Goal: Information Seeking & Learning: Check status

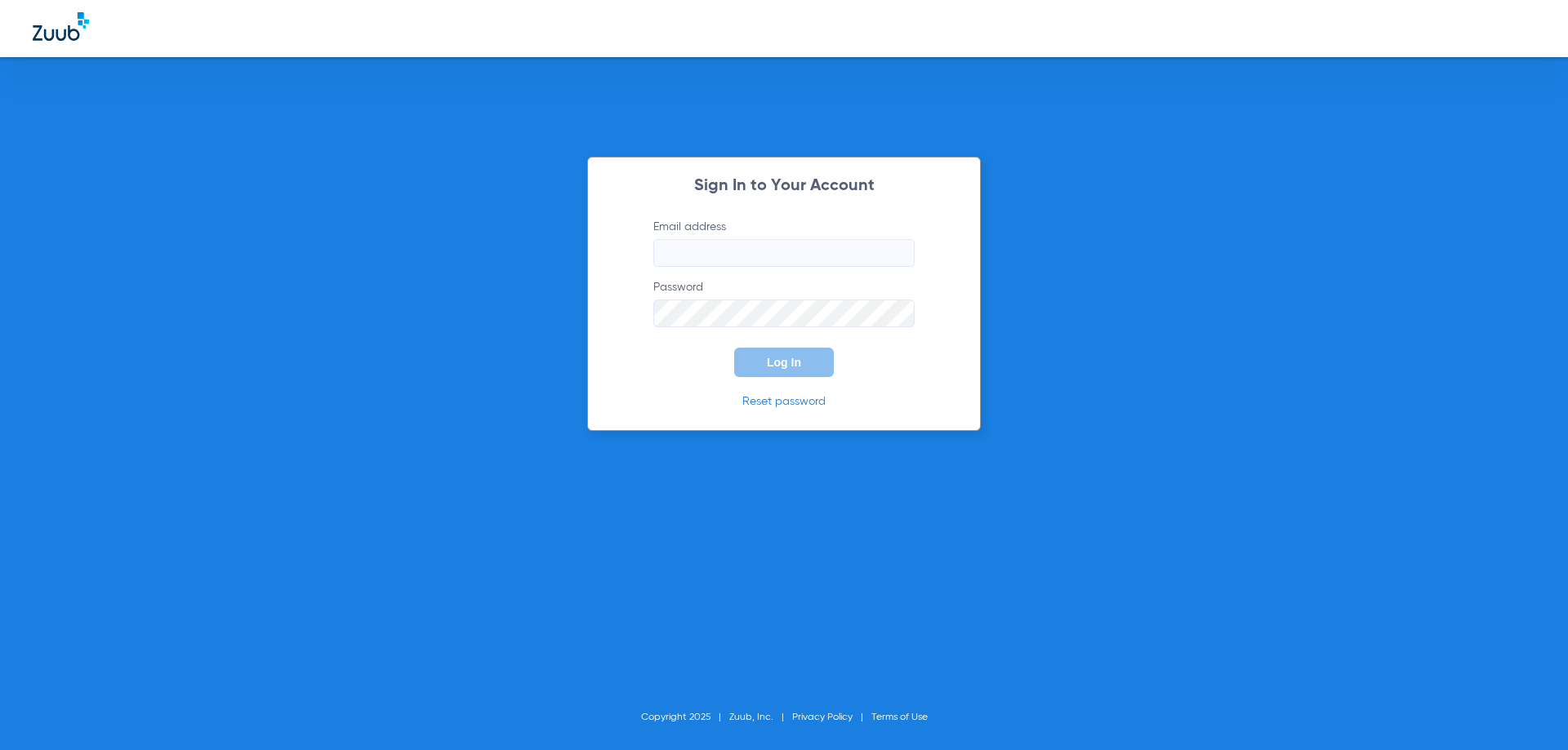
type input "[EMAIL_ADDRESS][DOMAIN_NAME]"
click at [784, 366] on span "Log In" at bounding box center [784, 363] width 34 height 13
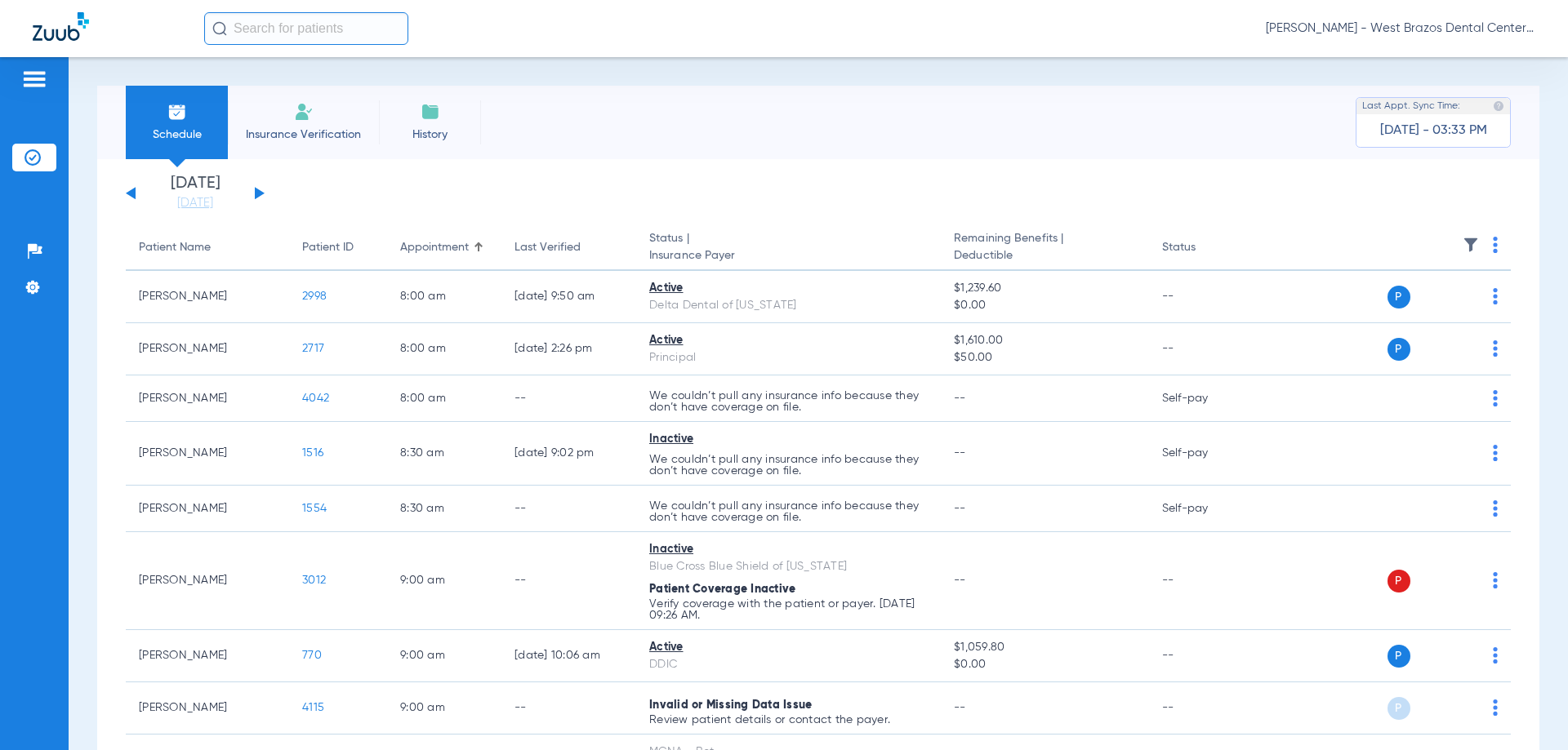
click at [129, 194] on button at bounding box center [130, 192] width 10 height 12
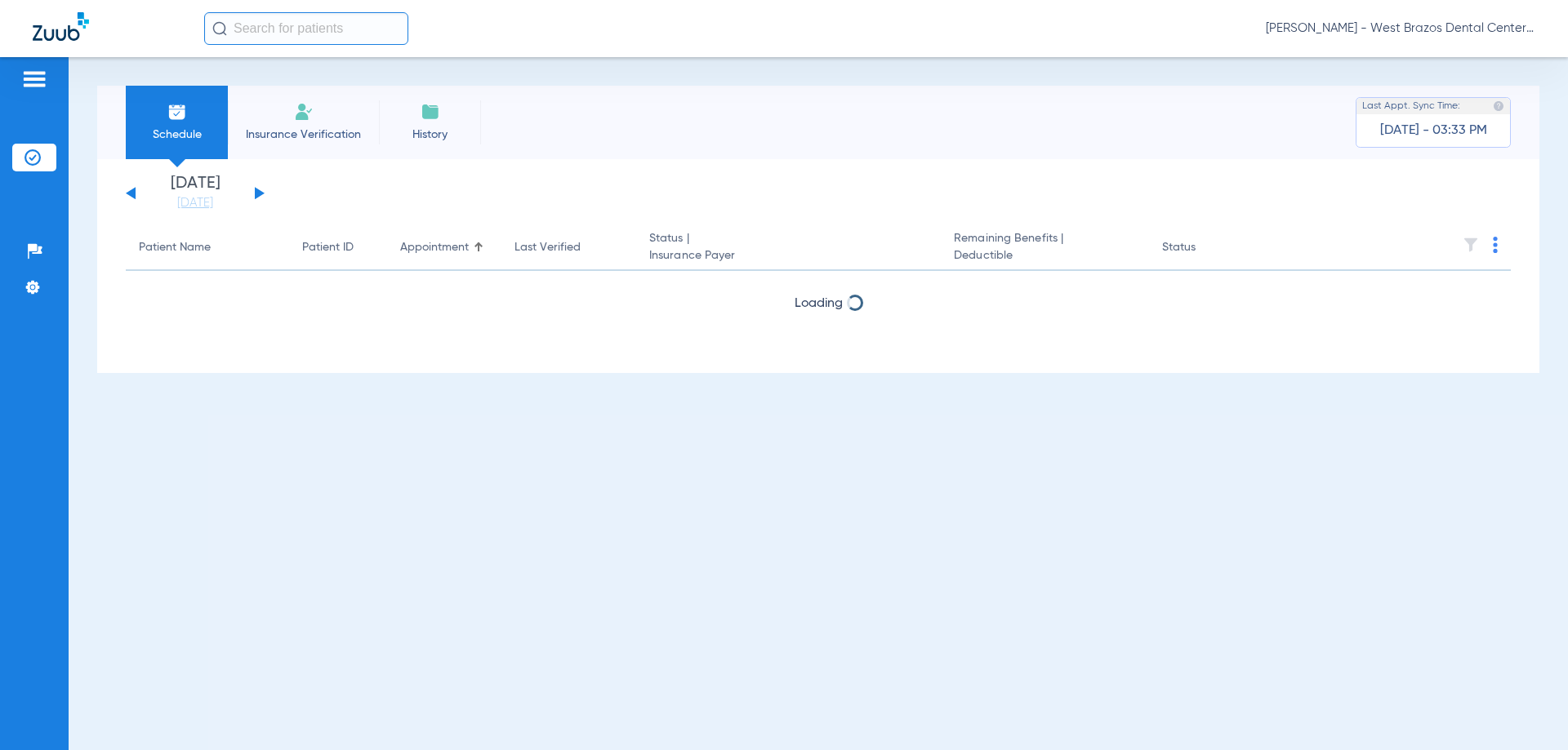
click at [129, 194] on button at bounding box center [130, 192] width 10 height 12
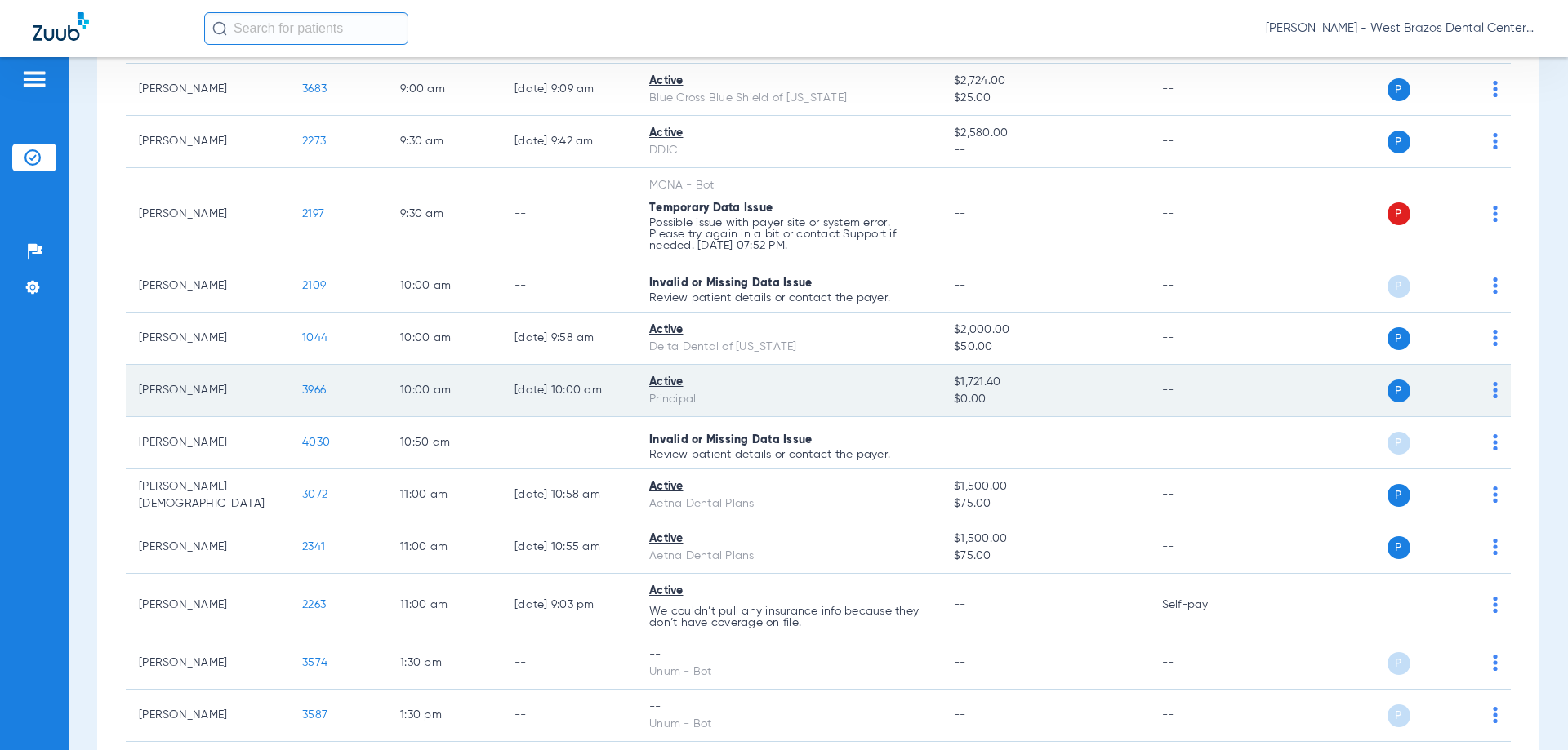
scroll to position [734, 0]
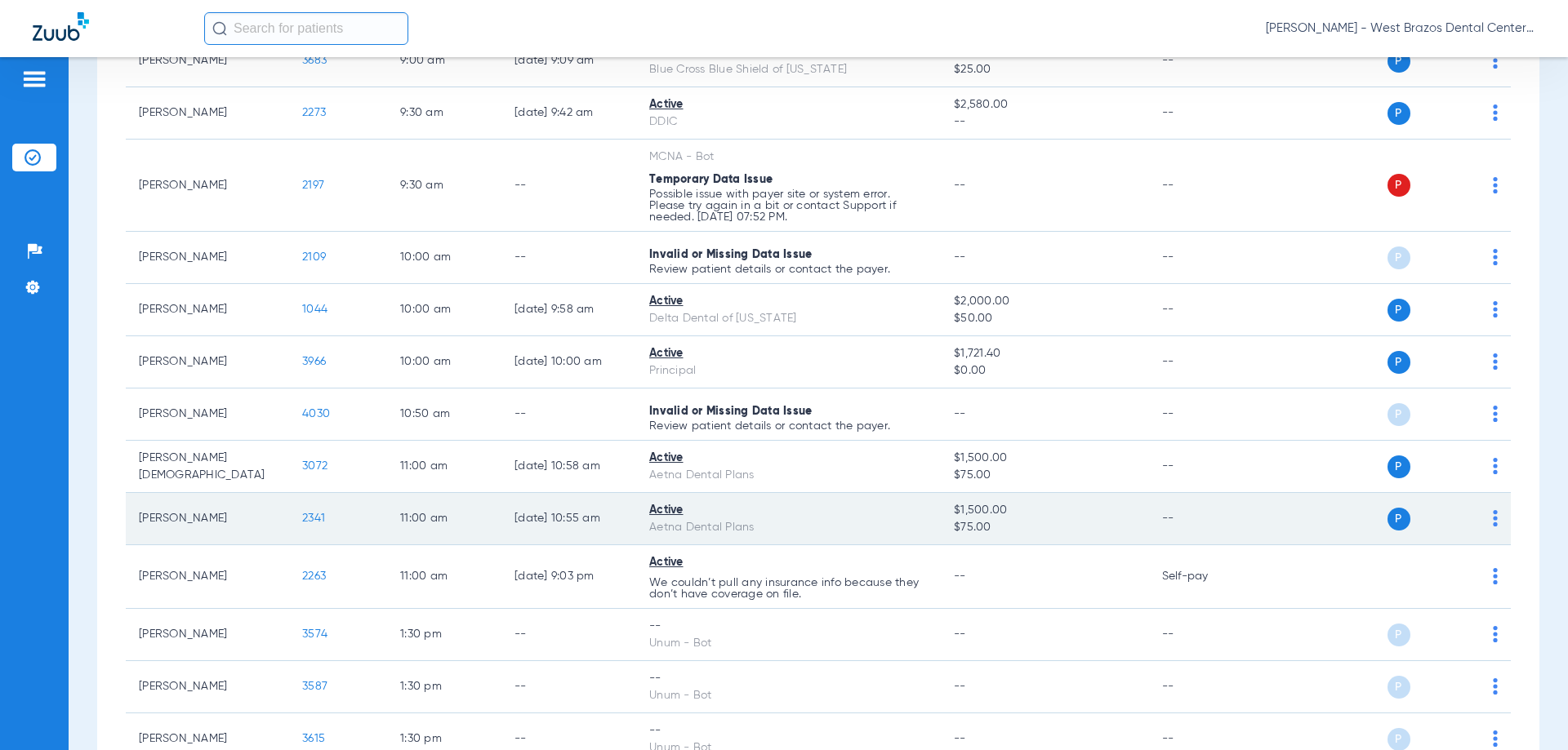
click at [304, 519] on span "2341" at bounding box center [314, 519] width 23 height 12
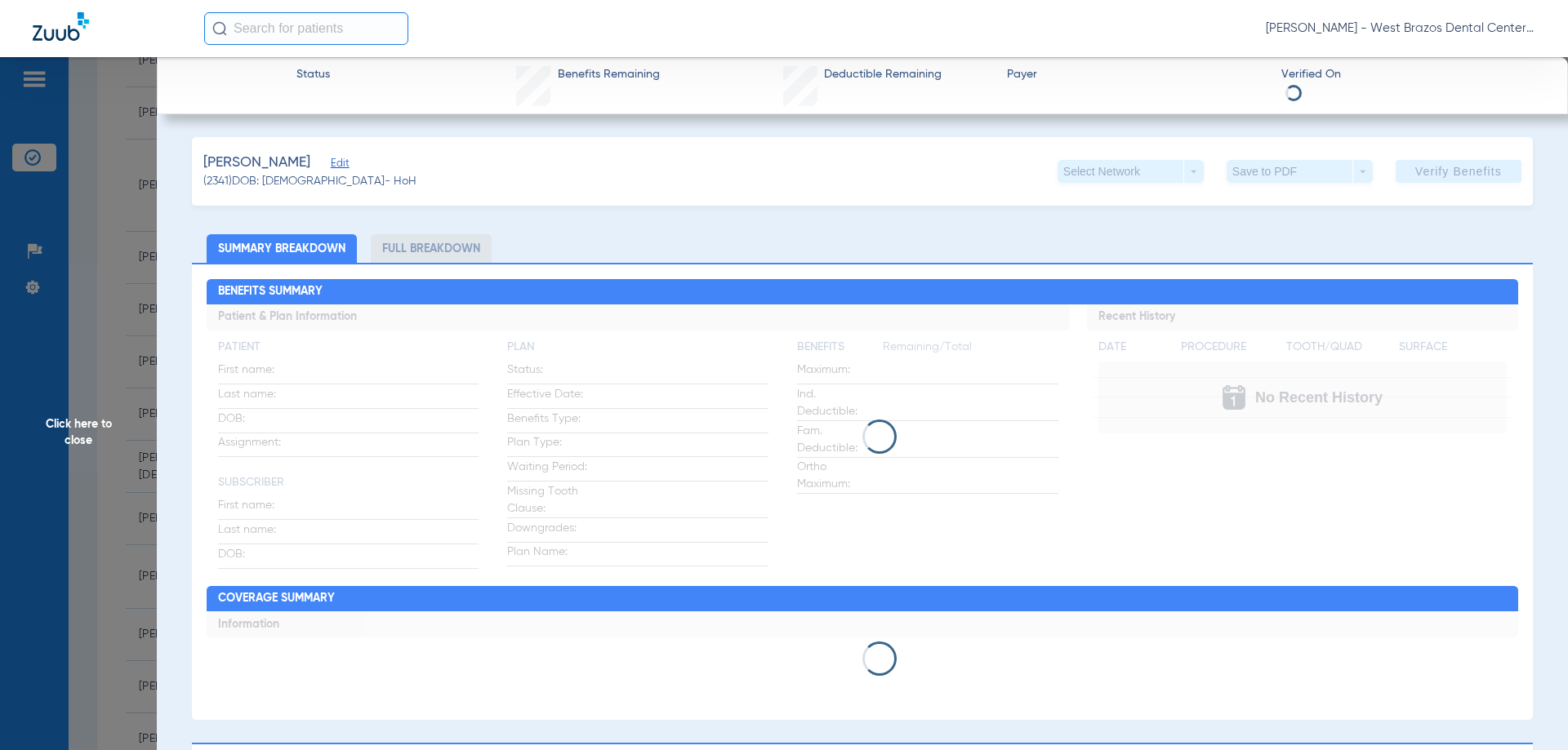
click at [447, 243] on li "Full Breakdown" at bounding box center [432, 248] width 121 height 28
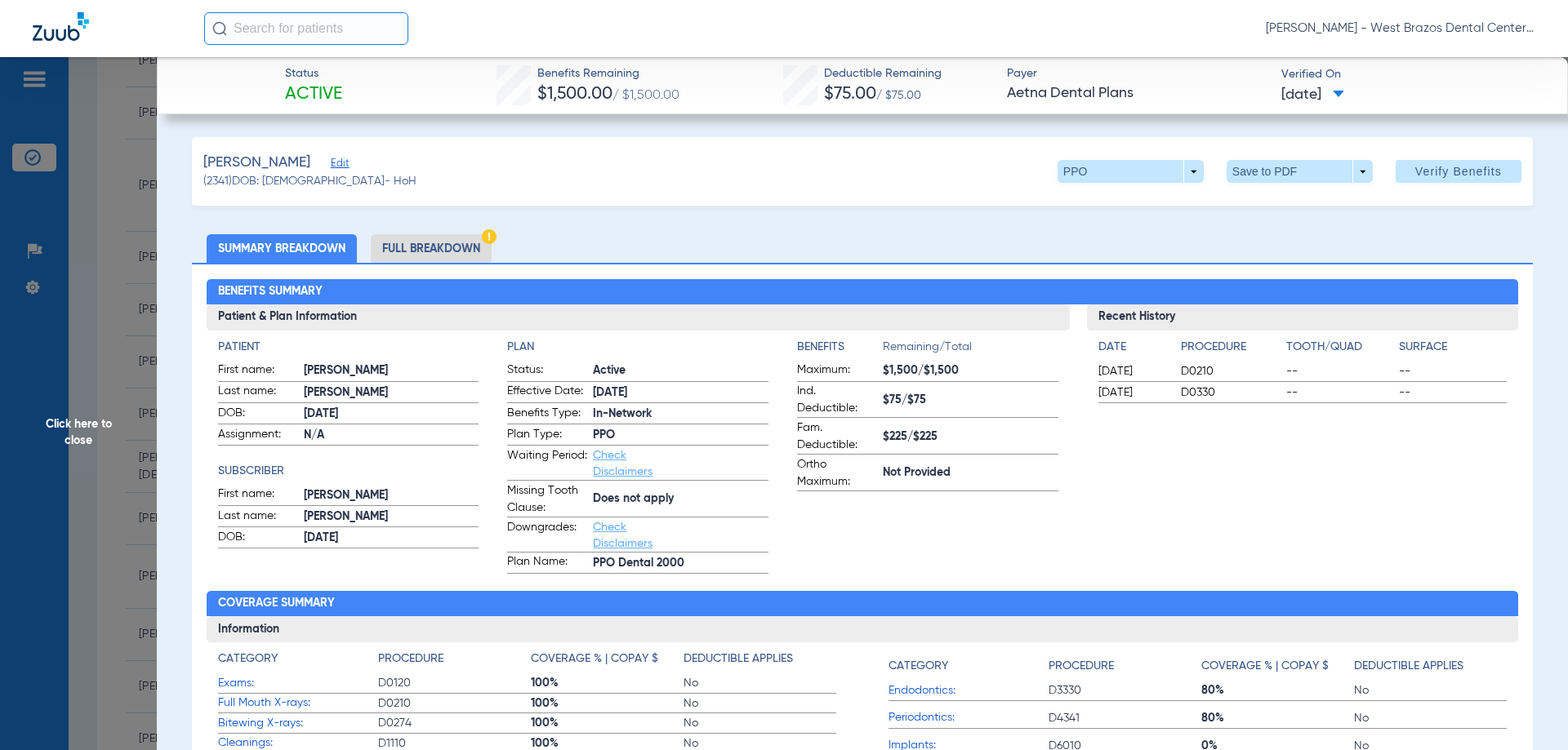
click at [447, 246] on li "Full Breakdown" at bounding box center [432, 248] width 121 height 28
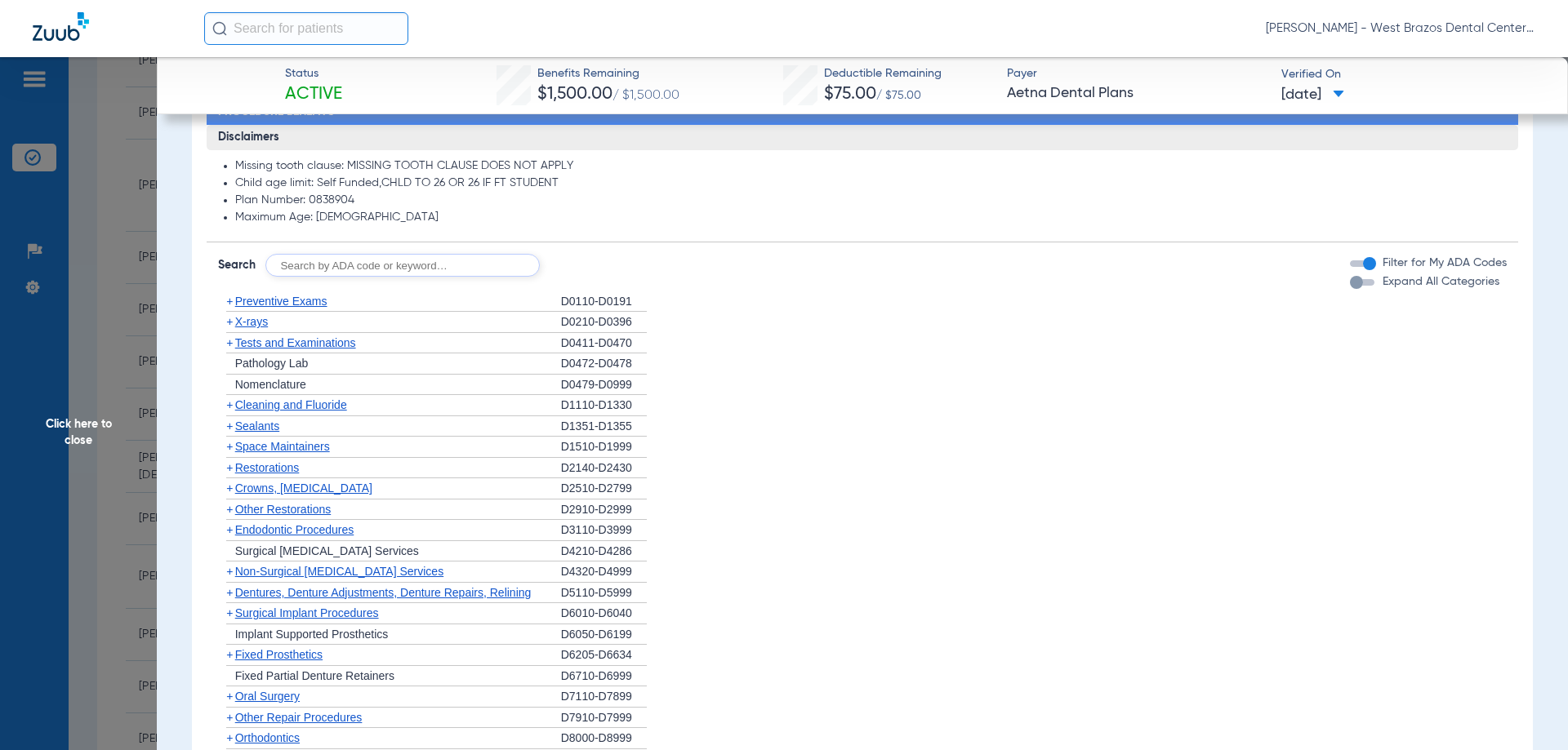
scroll to position [1142, 0]
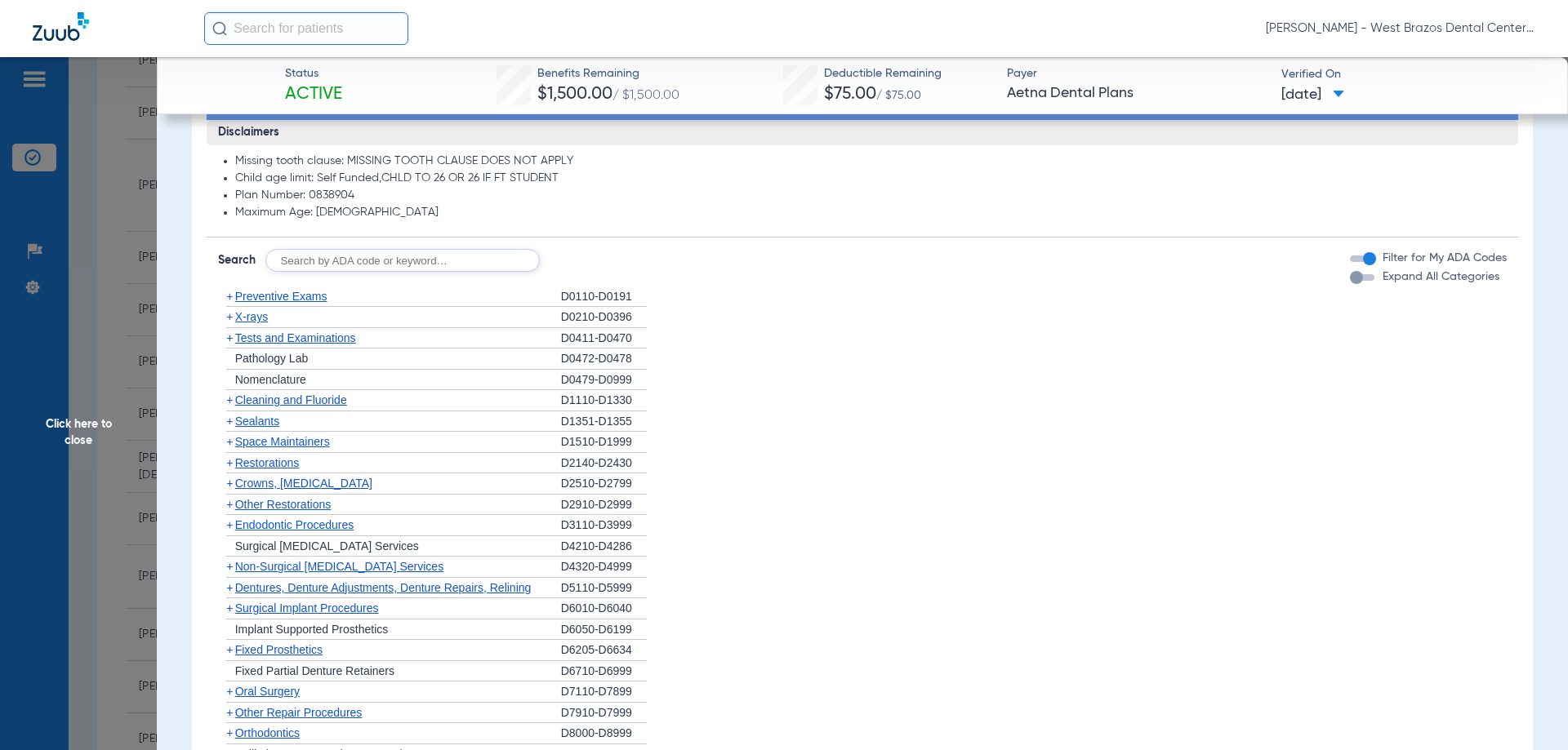
click at [252, 319] on span "X-rays" at bounding box center [251, 317] width 32 height 13
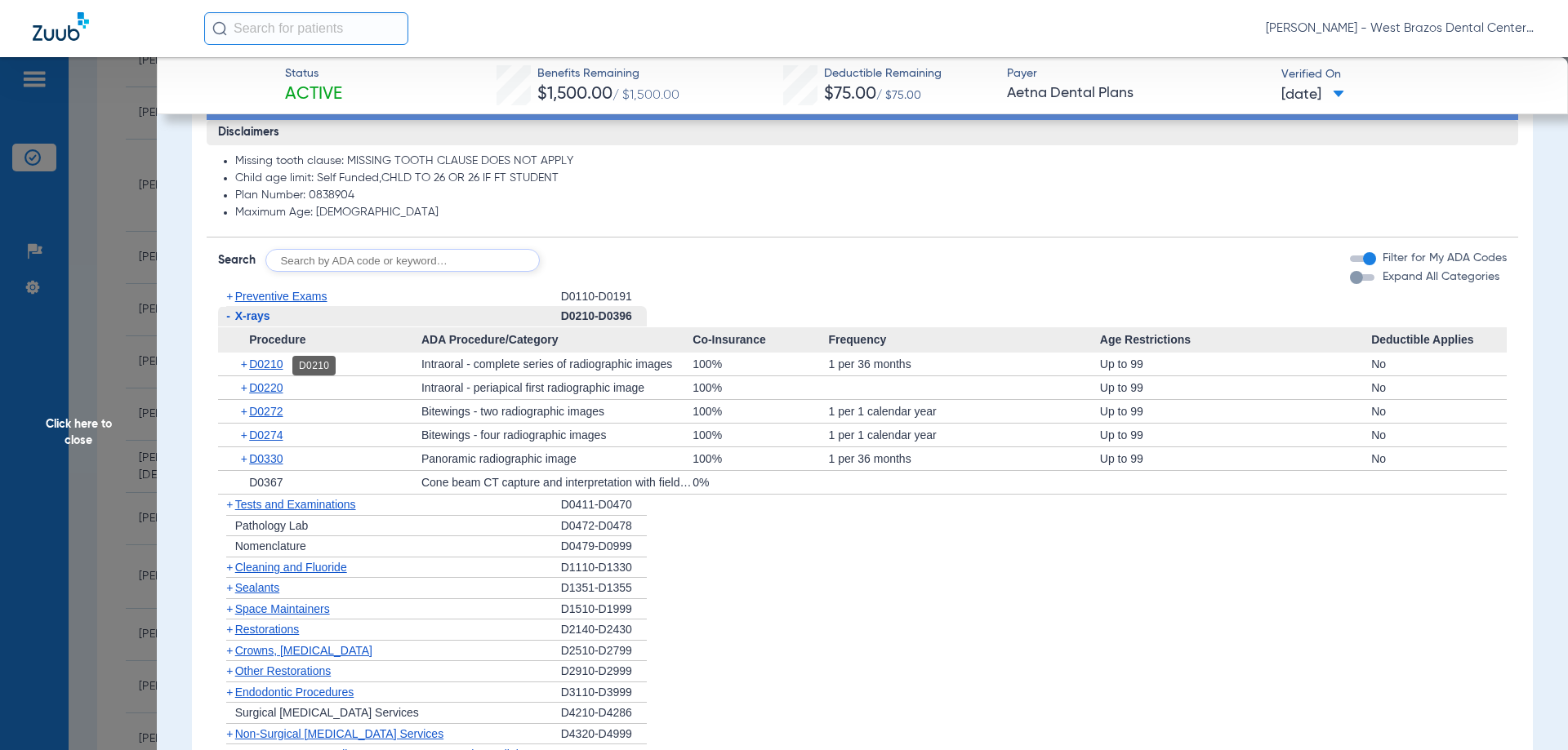
click at [267, 363] on span "D0210" at bounding box center [266, 364] width 33 height 13
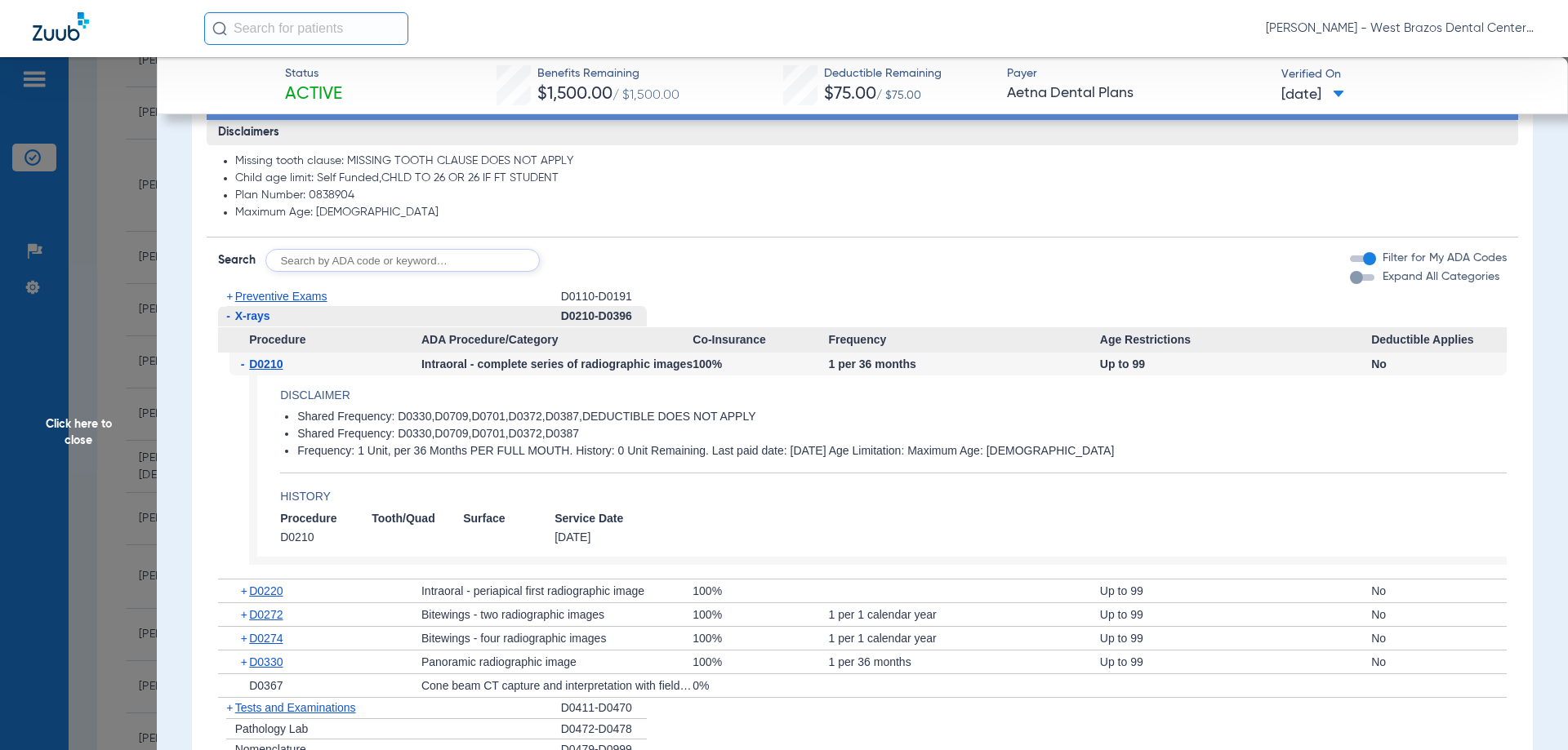
click at [267, 363] on span "D0210" at bounding box center [266, 364] width 33 height 13
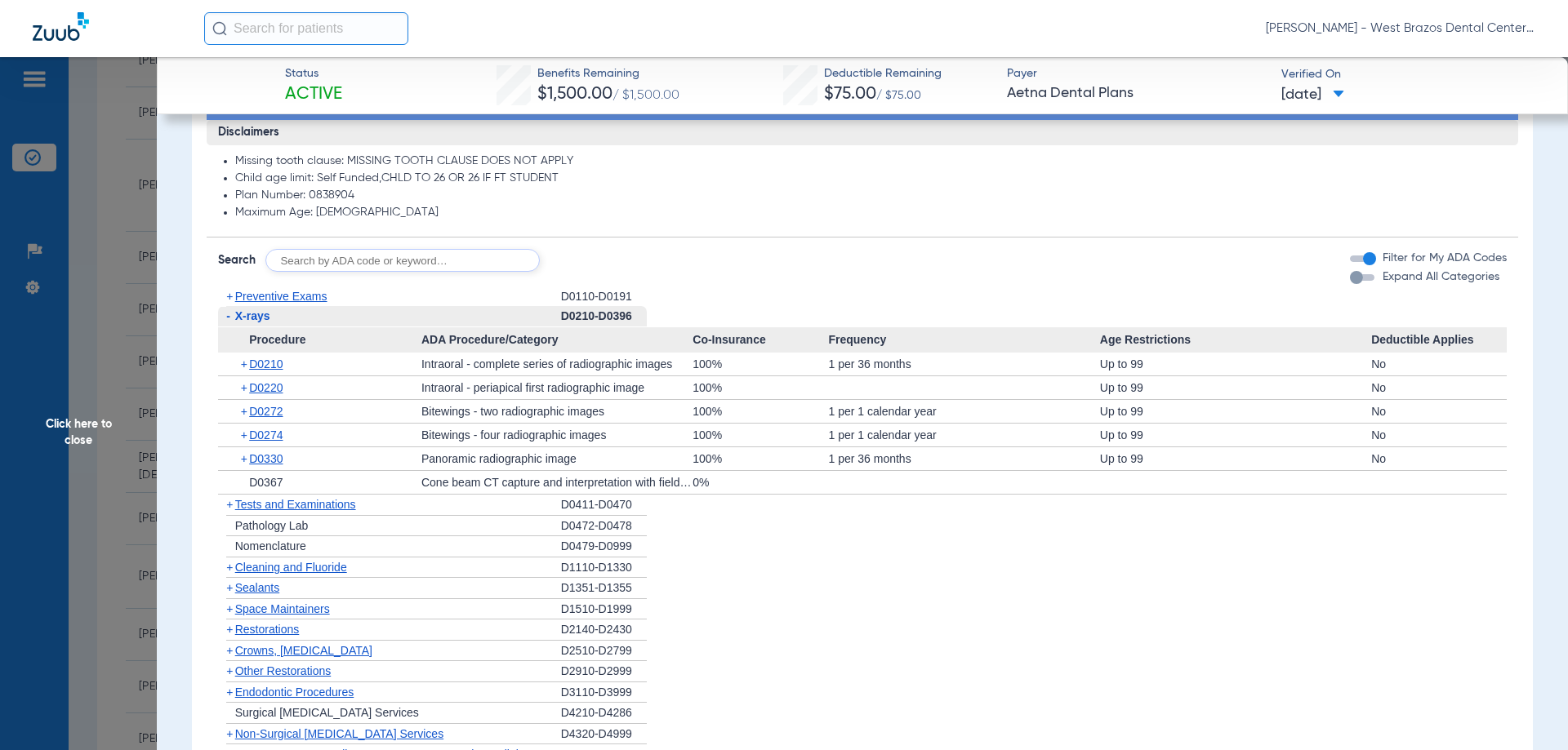
click at [242, 367] on span "+" at bounding box center [245, 364] width 9 height 23
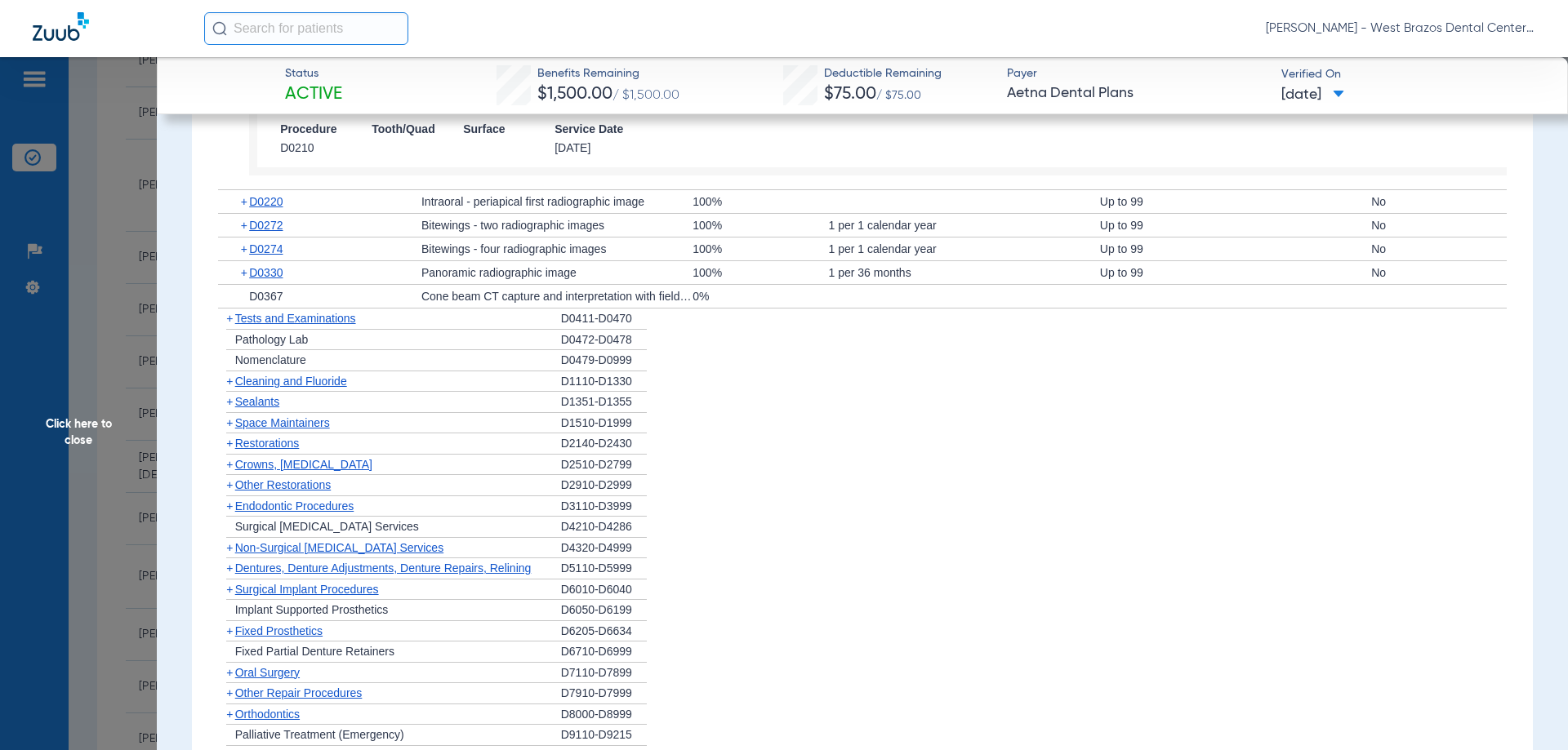
scroll to position [1551, 0]
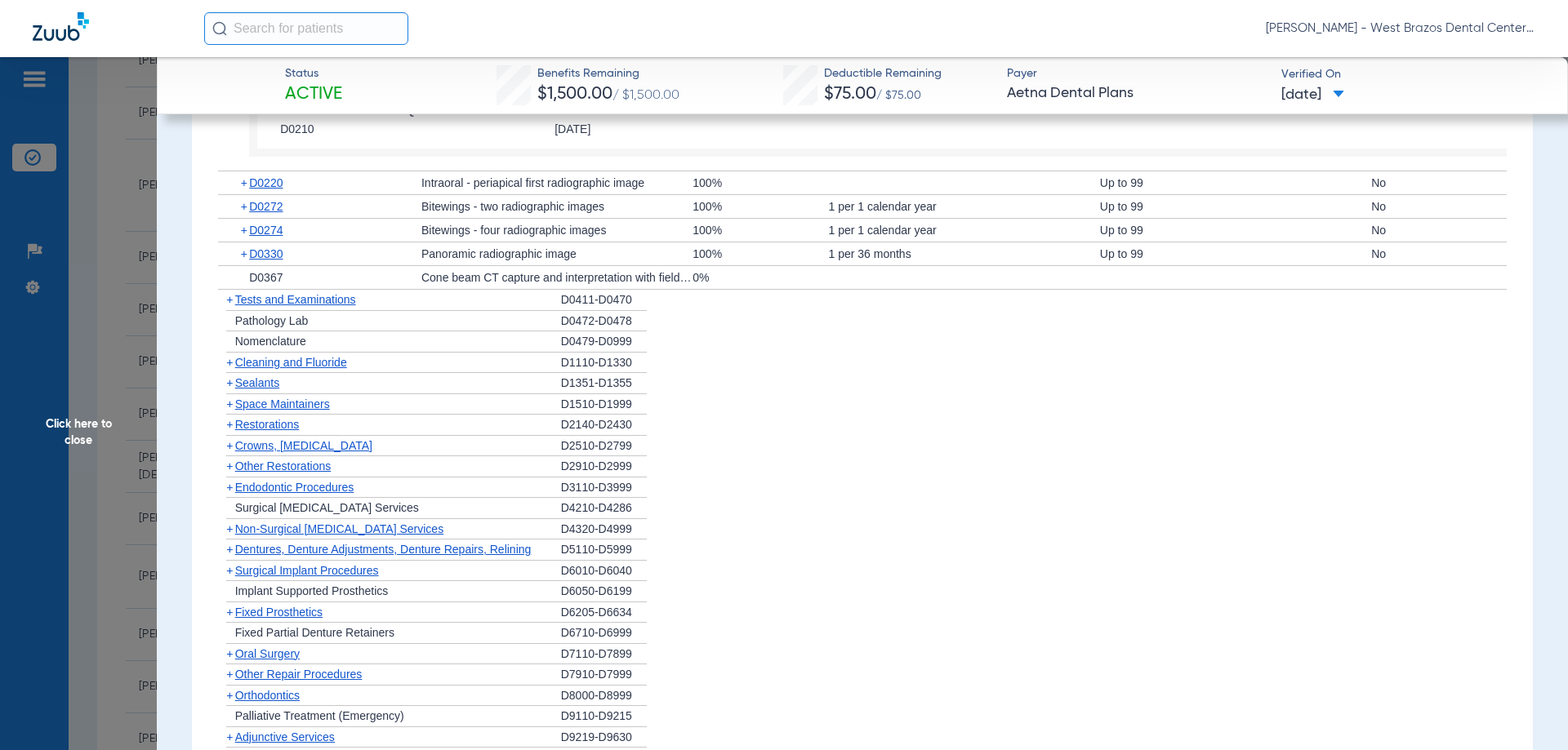
click at [241, 236] on span "+" at bounding box center [245, 231] width 9 height 23
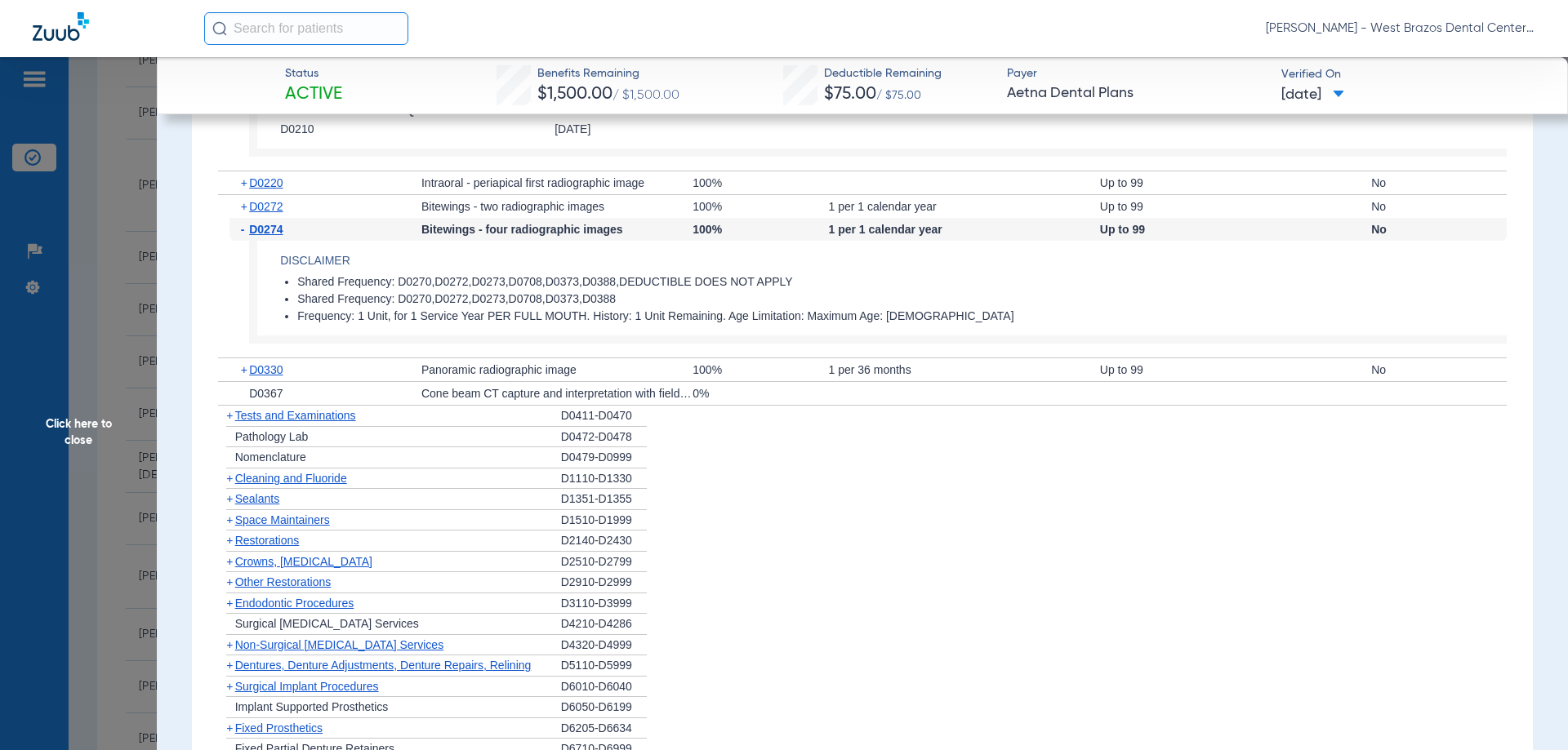
click at [239, 370] on div "+ D0330" at bounding box center [325, 370] width 192 height 23
click at [243, 370] on span "+" at bounding box center [245, 370] width 9 height 23
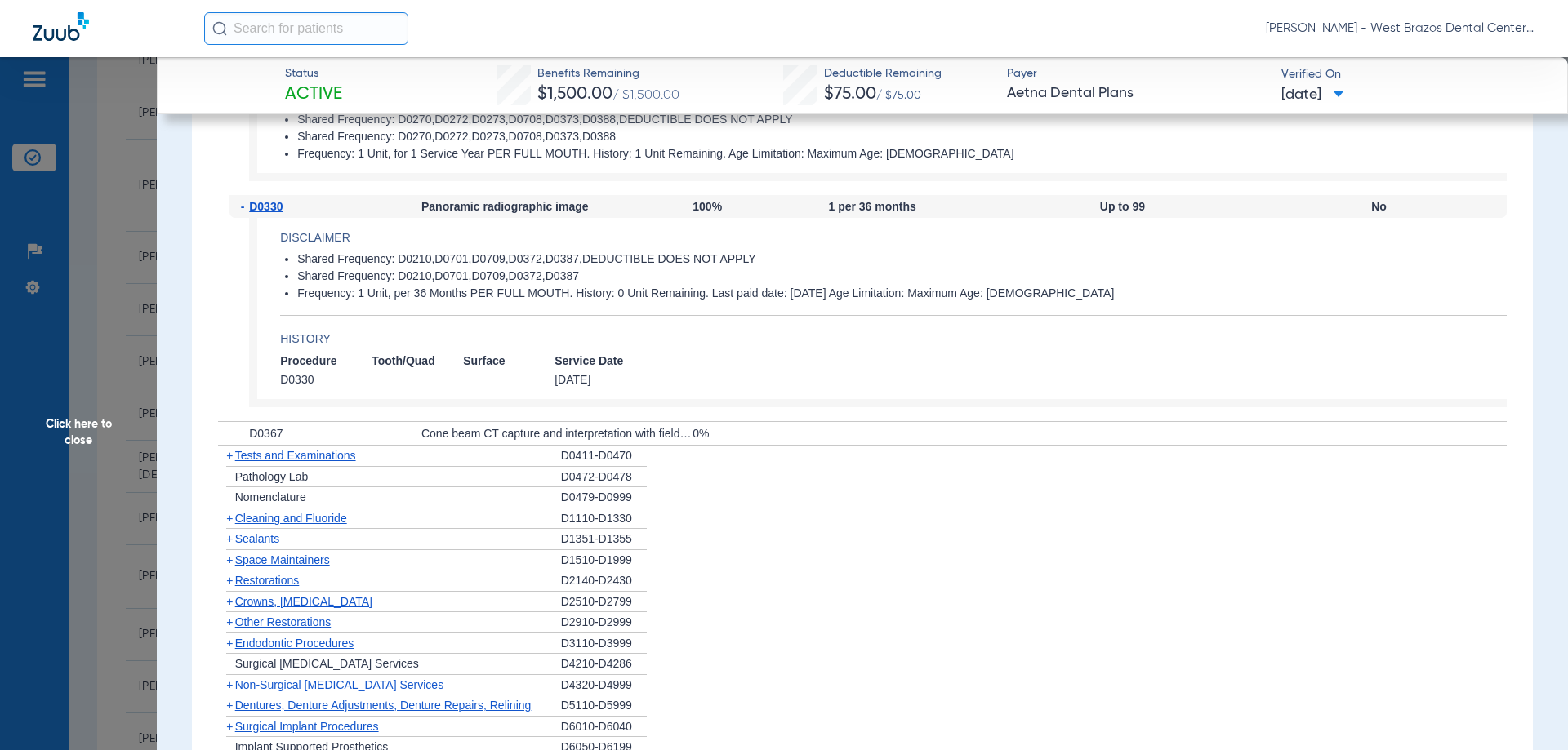
scroll to position [1795, 0]
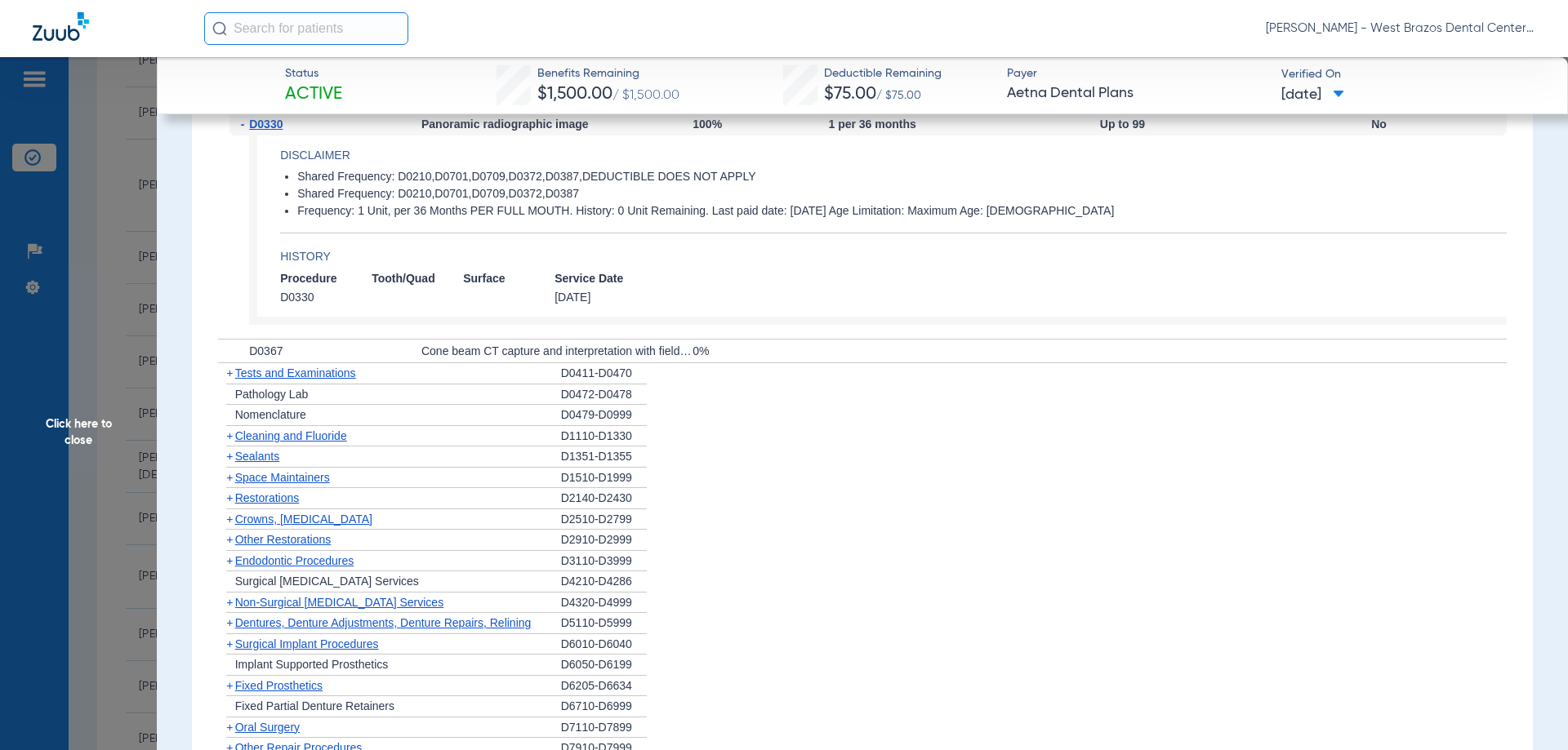
click at [232, 435] on span "+" at bounding box center [229, 436] width 7 height 13
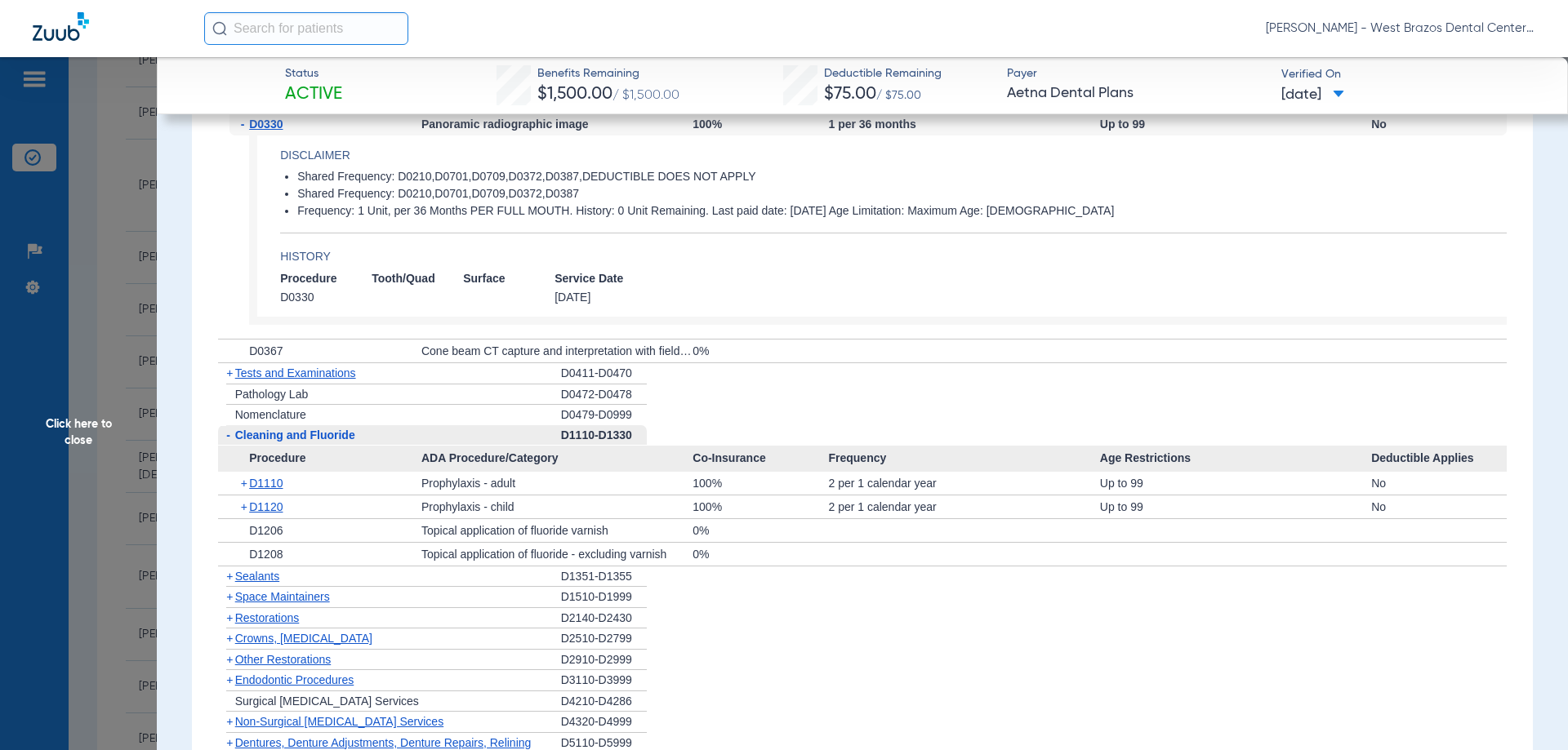
click at [226, 440] on span "-" at bounding box center [227, 435] width 4 height 13
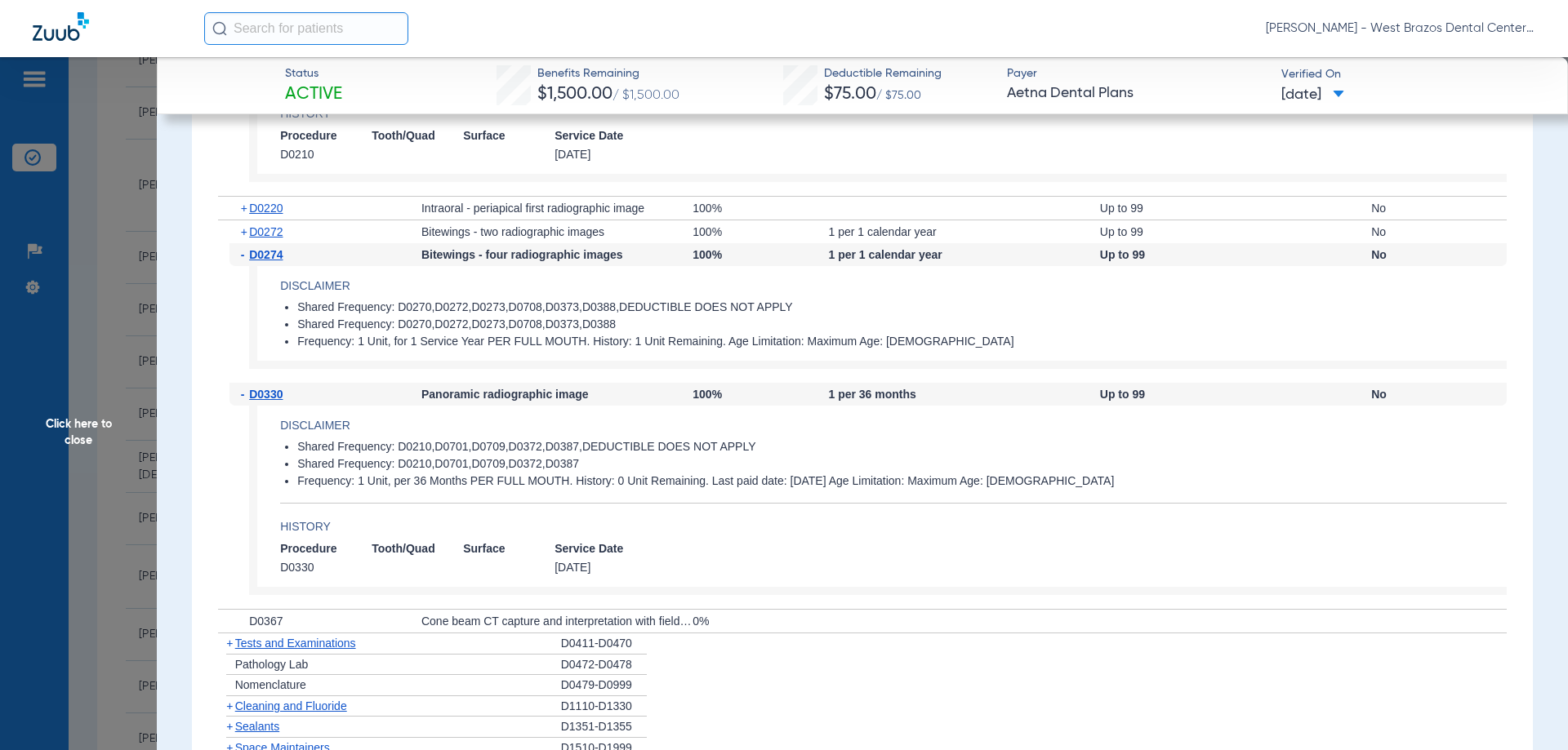
scroll to position [1387, 0]
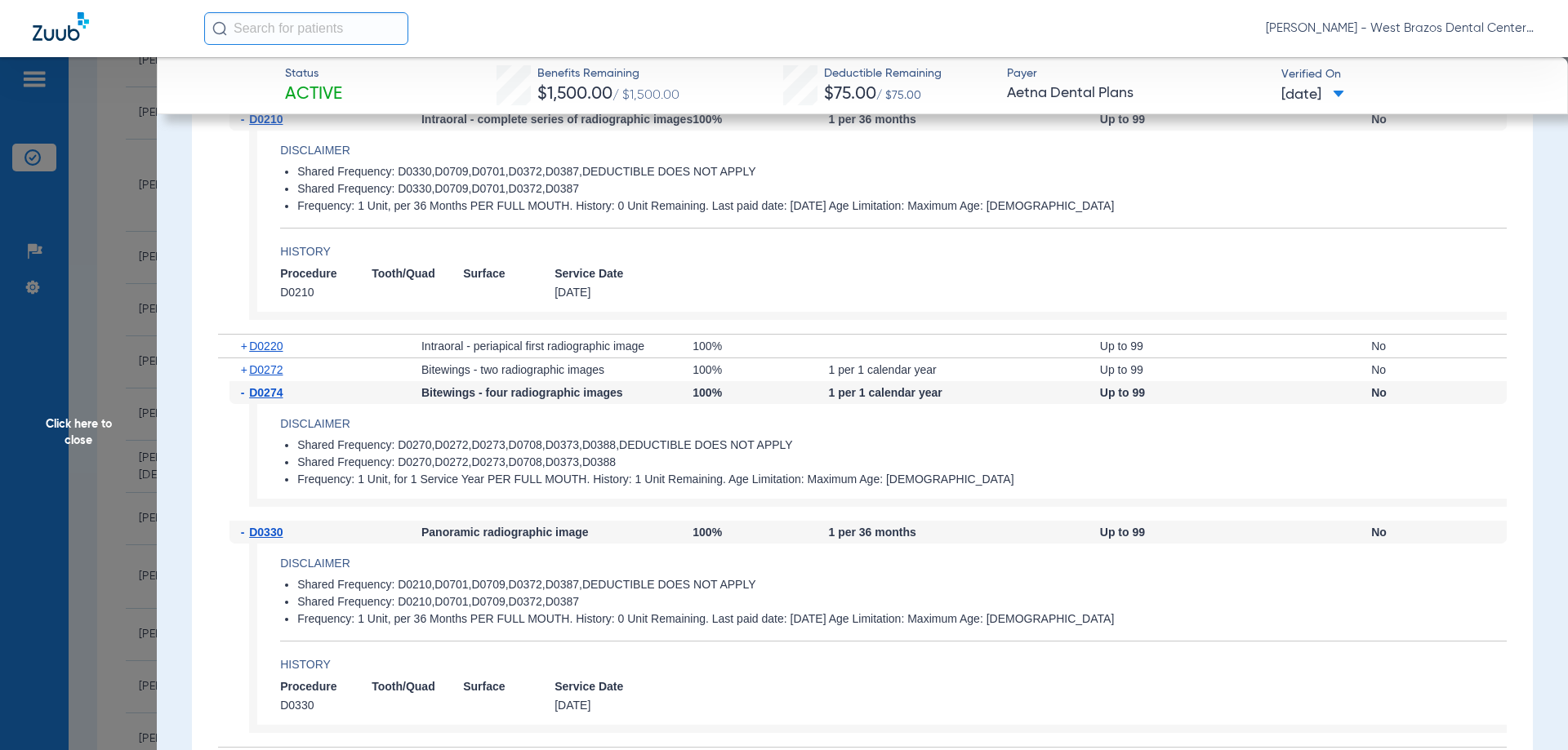
click at [68, 439] on span "Click here to close" at bounding box center [78, 432] width 157 height 750
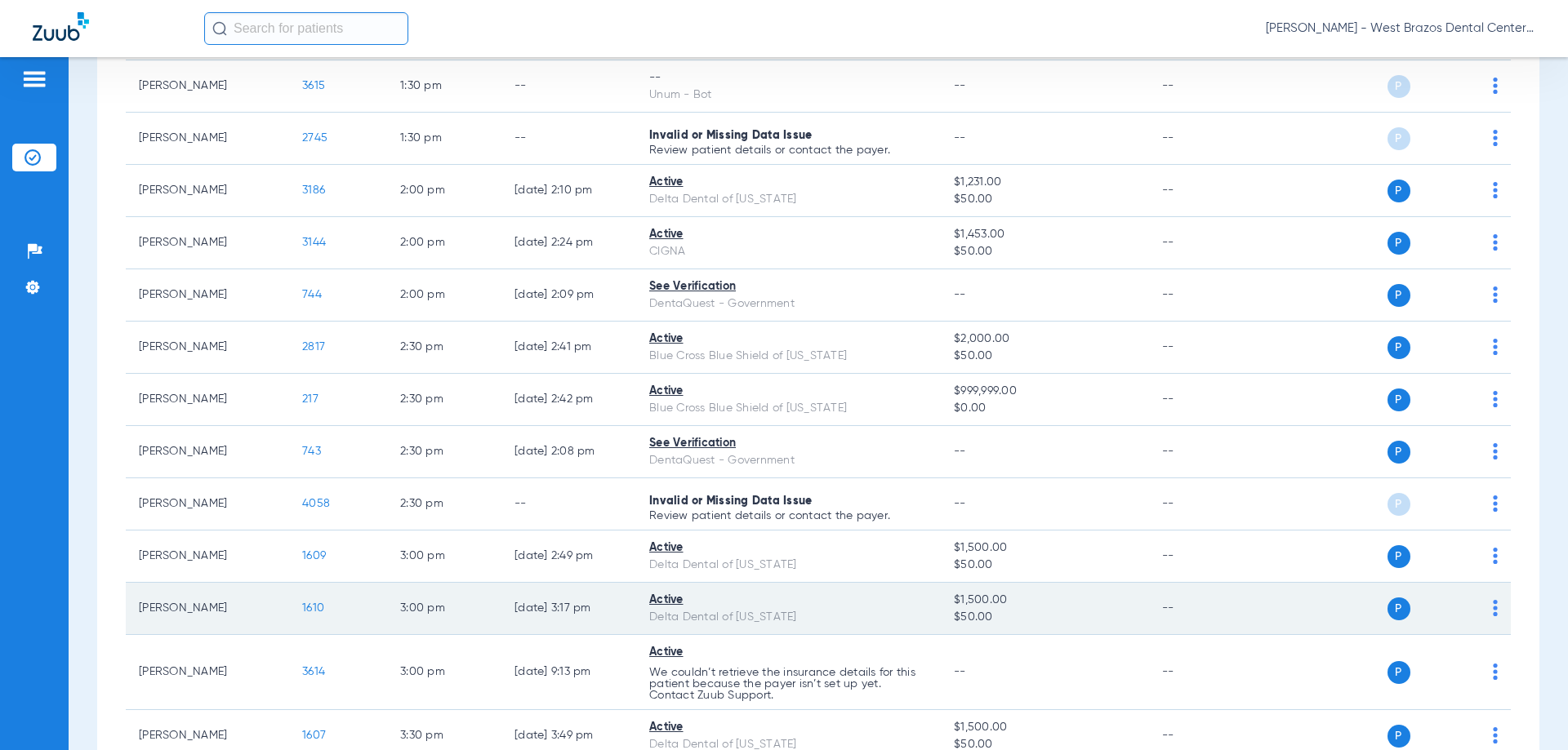
click at [301, 601] on td "1610" at bounding box center [338, 608] width 98 height 52
click at [305, 608] on span "1610" at bounding box center [313, 608] width 22 height 12
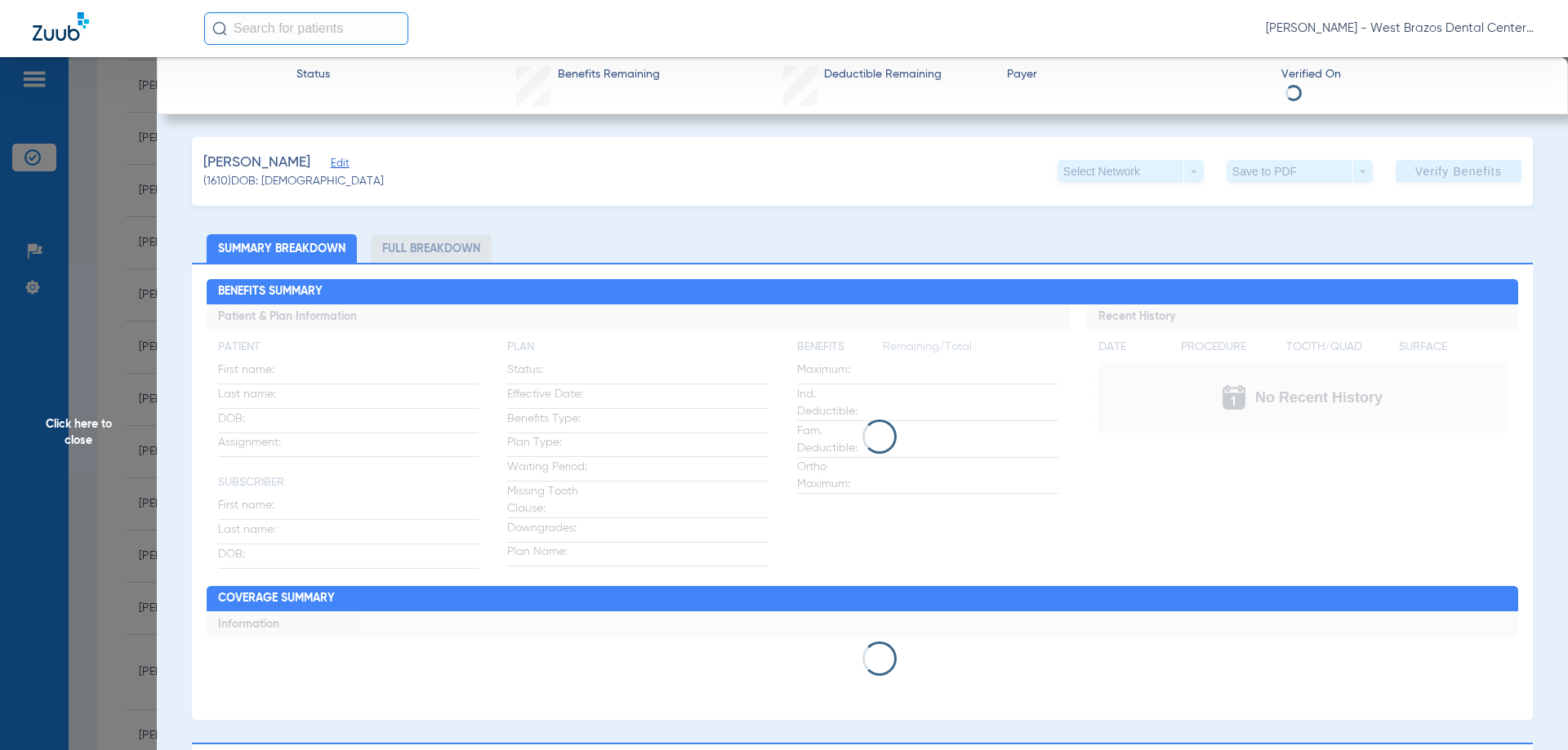
click at [428, 260] on li "Full Breakdown" at bounding box center [432, 248] width 121 height 28
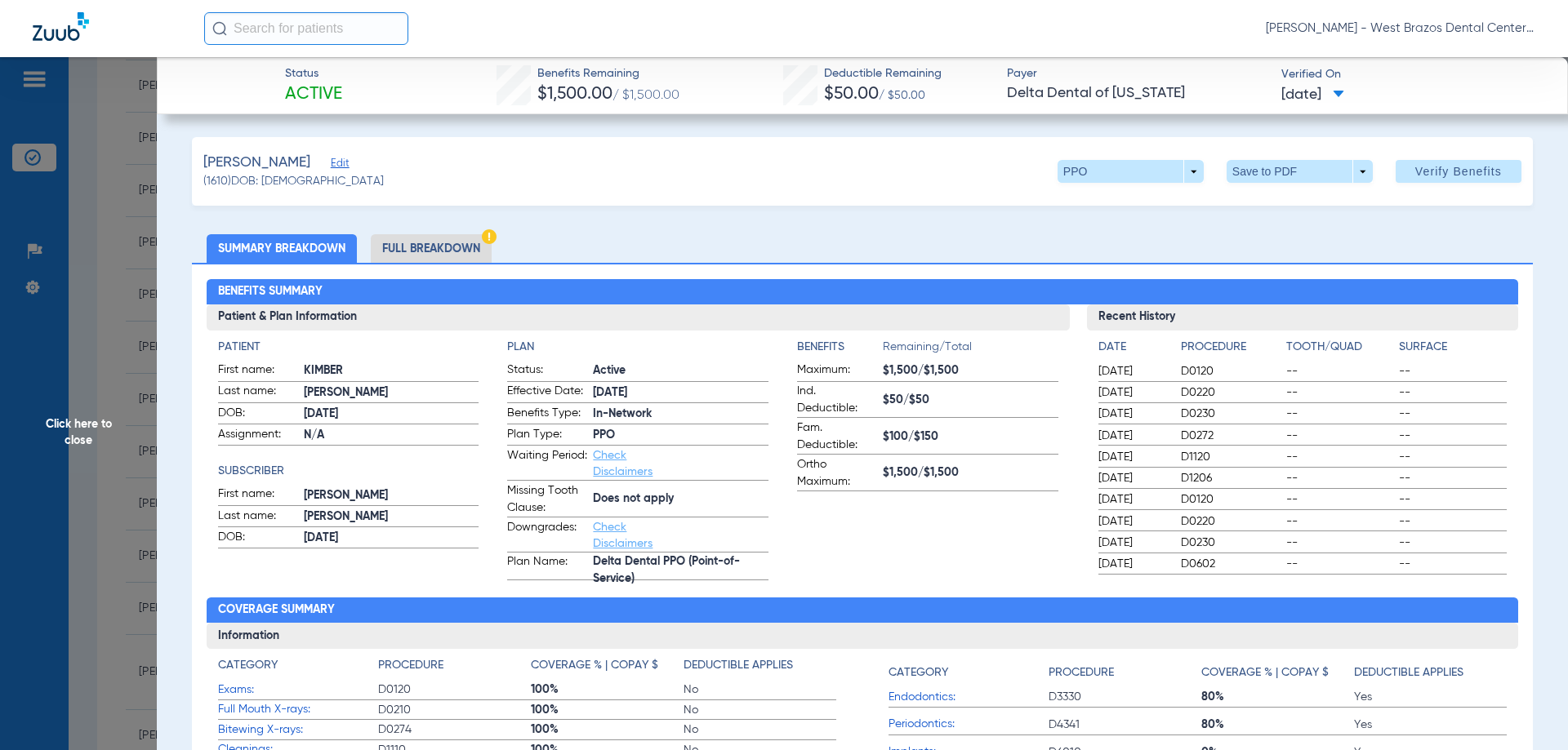
click at [425, 258] on li "Full Breakdown" at bounding box center [432, 248] width 121 height 28
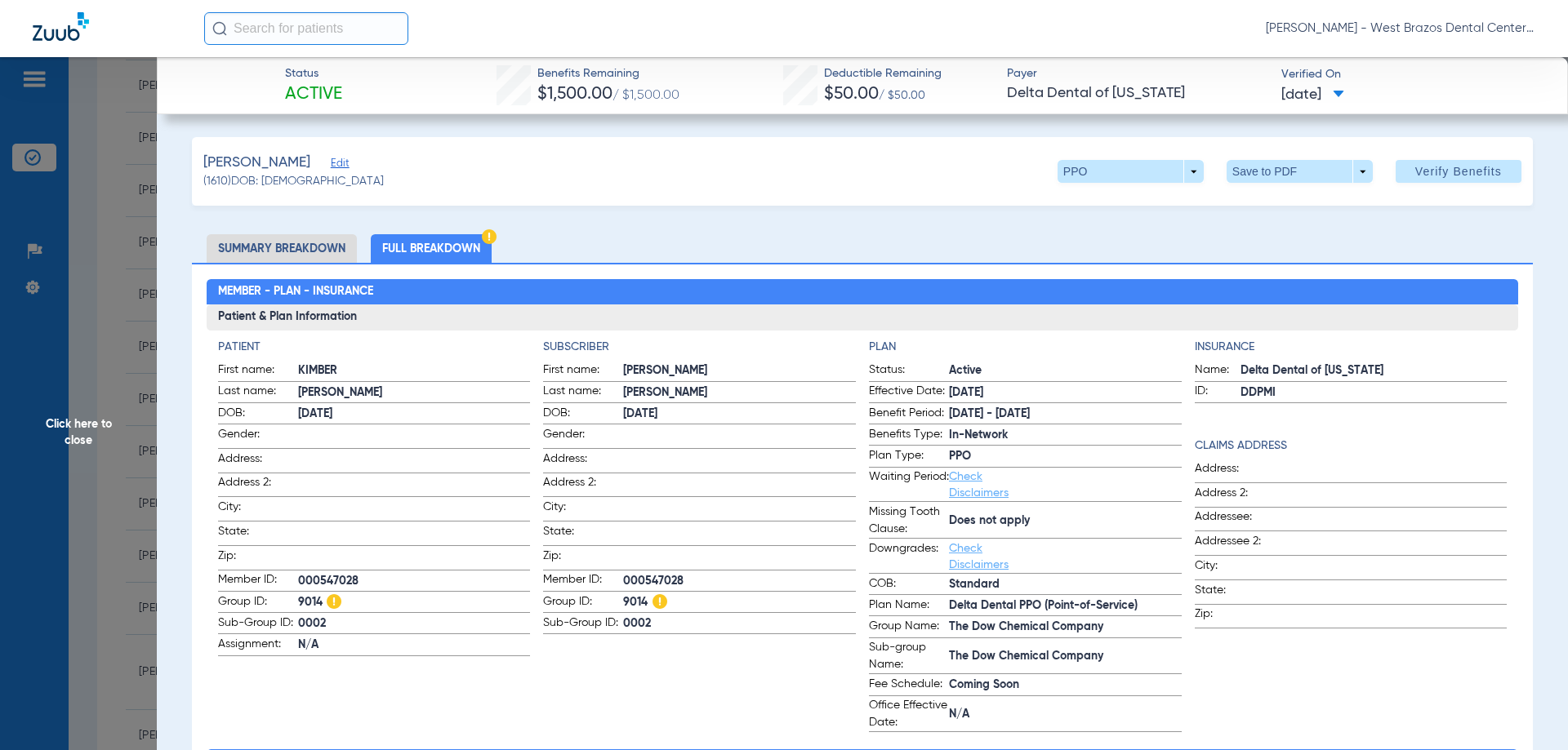
click at [407, 243] on li "Full Breakdown" at bounding box center [432, 248] width 121 height 28
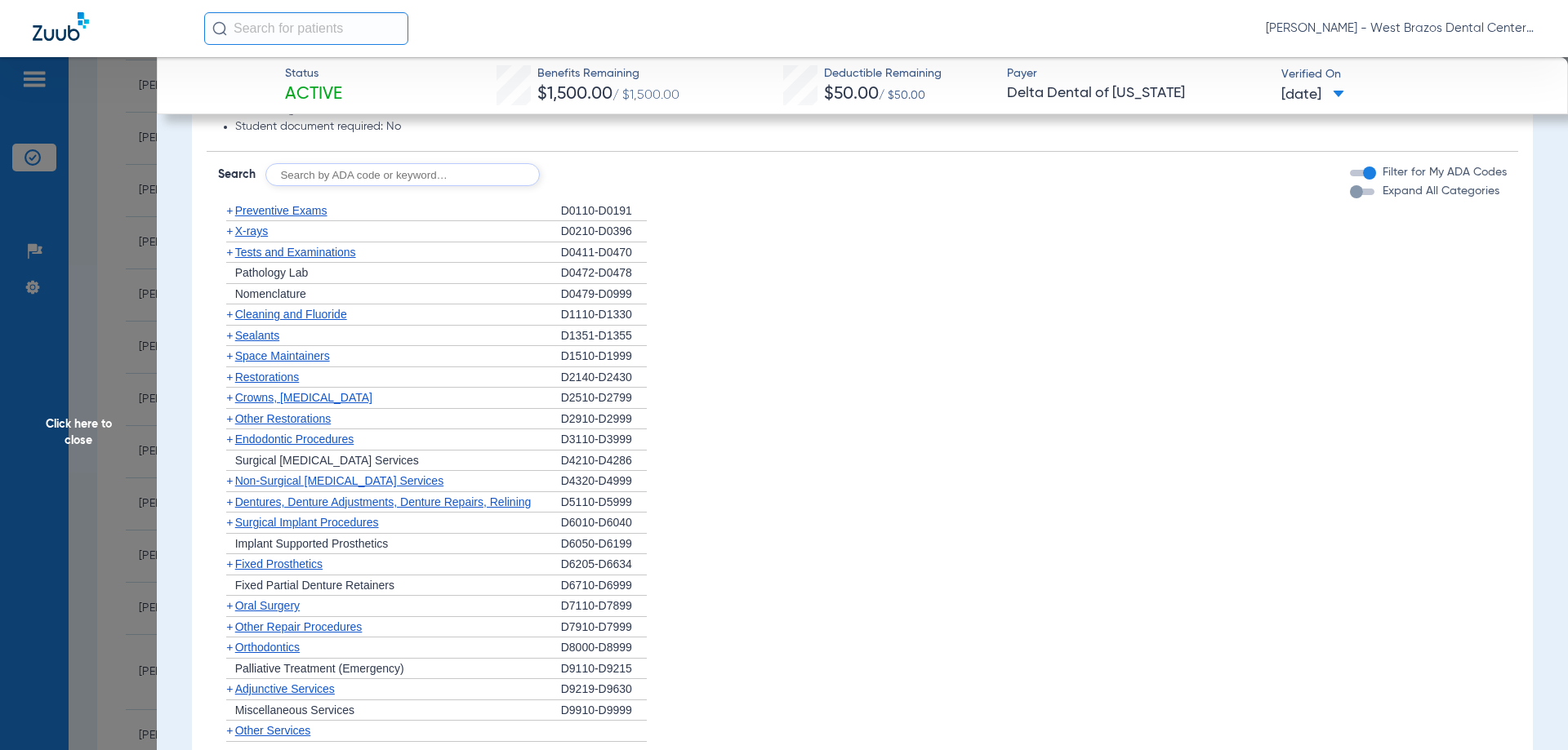
scroll to position [1142, 0]
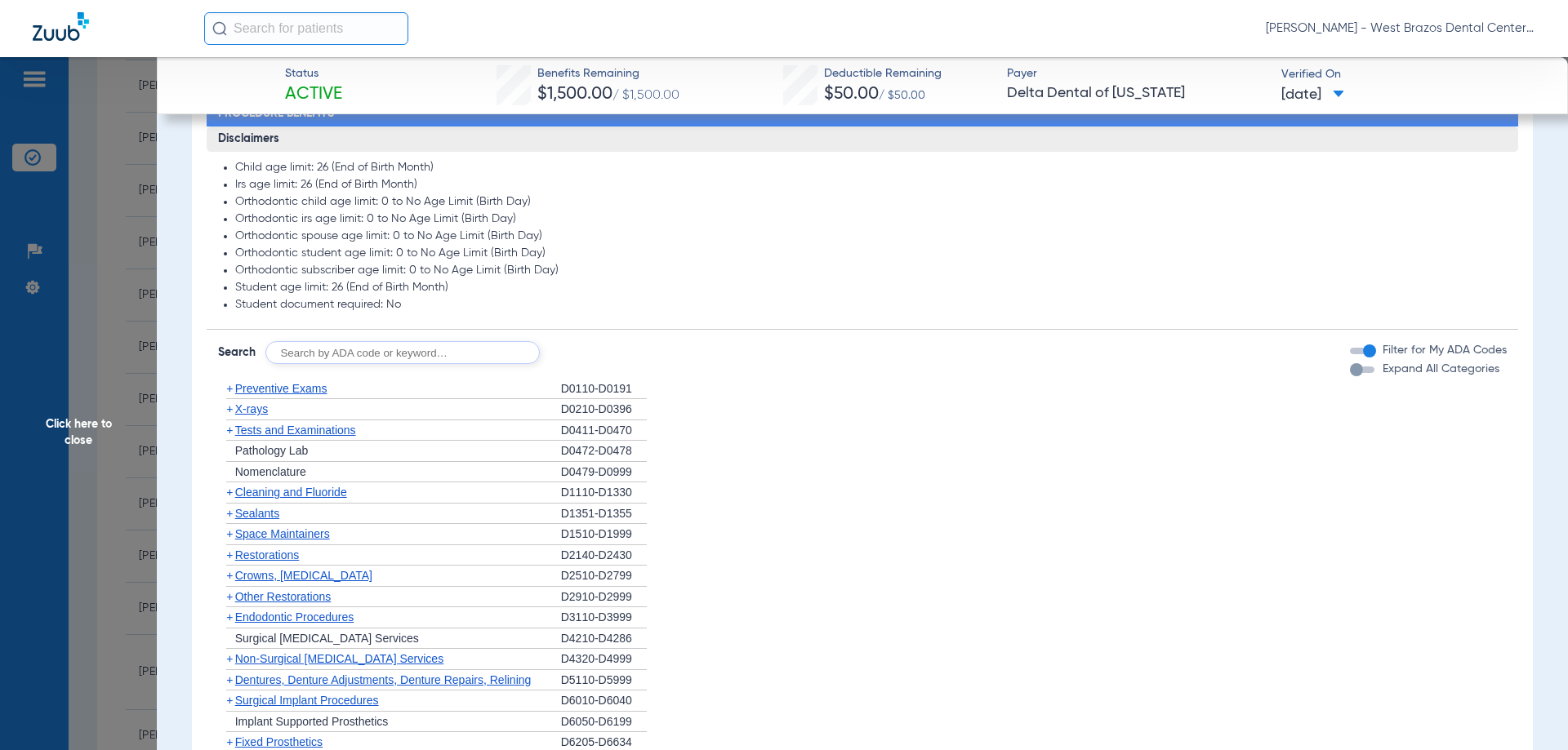
click at [230, 410] on span "+" at bounding box center [229, 409] width 7 height 13
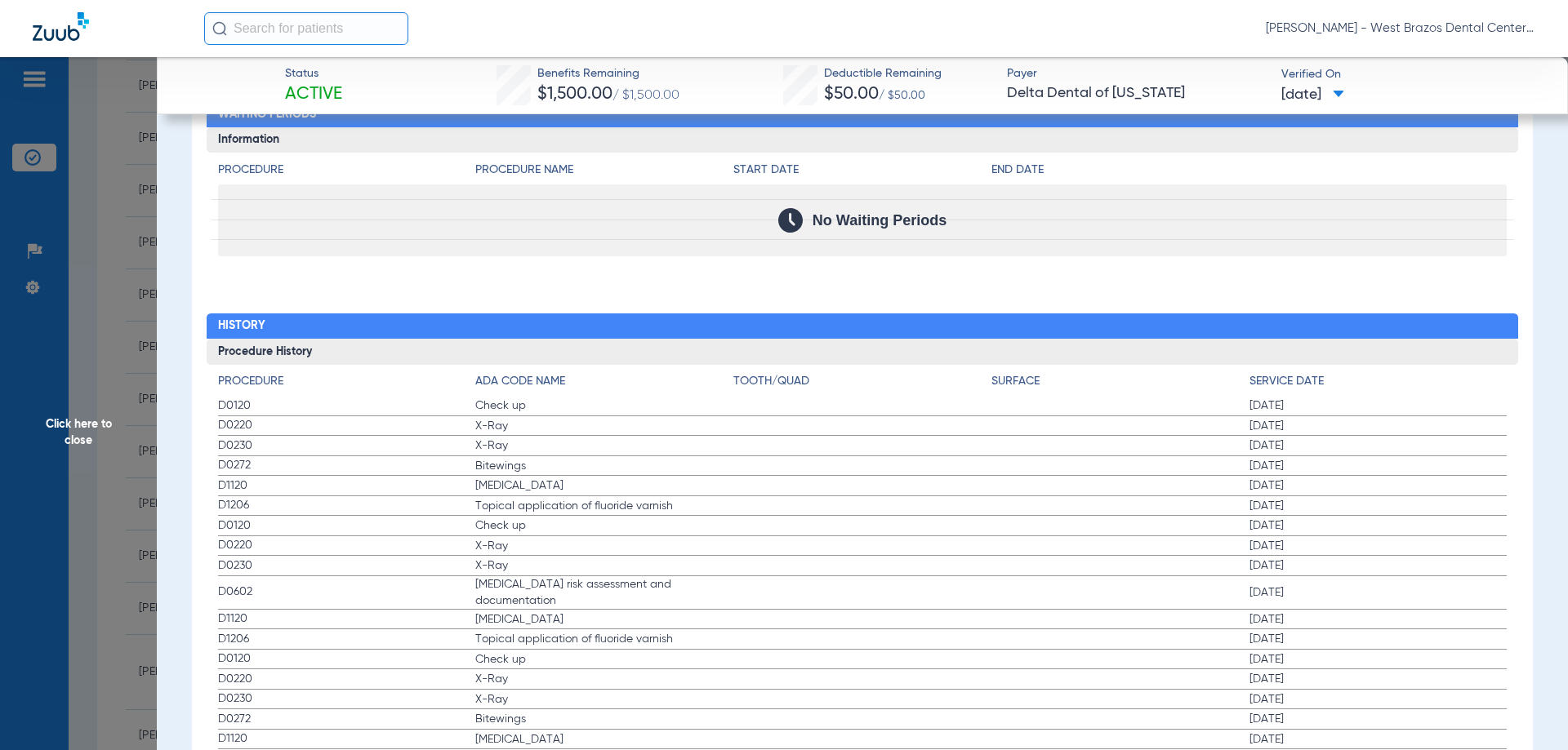
scroll to position [2204, 0]
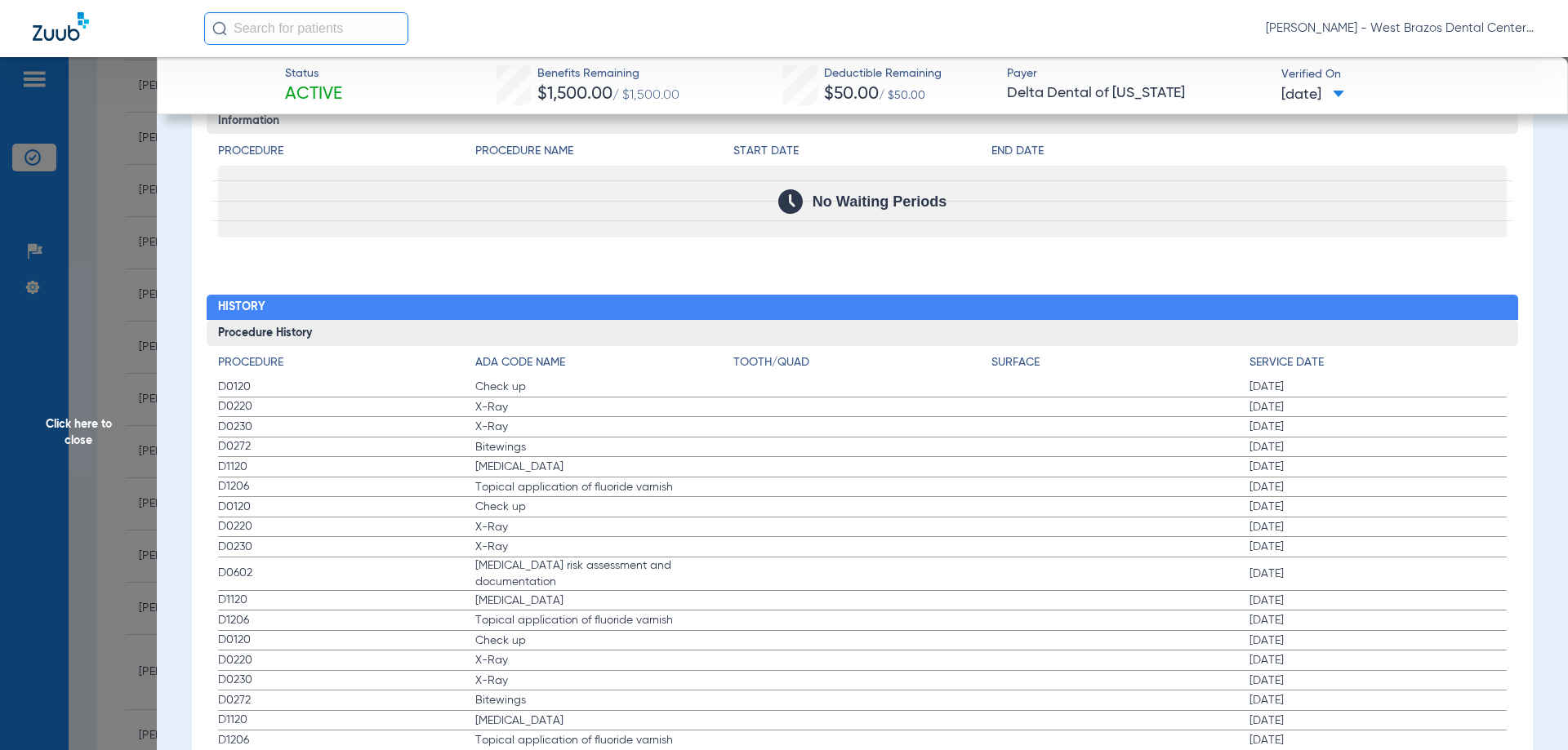
click at [485, 446] on span "Bitewings" at bounding box center [603, 447] width 258 height 17
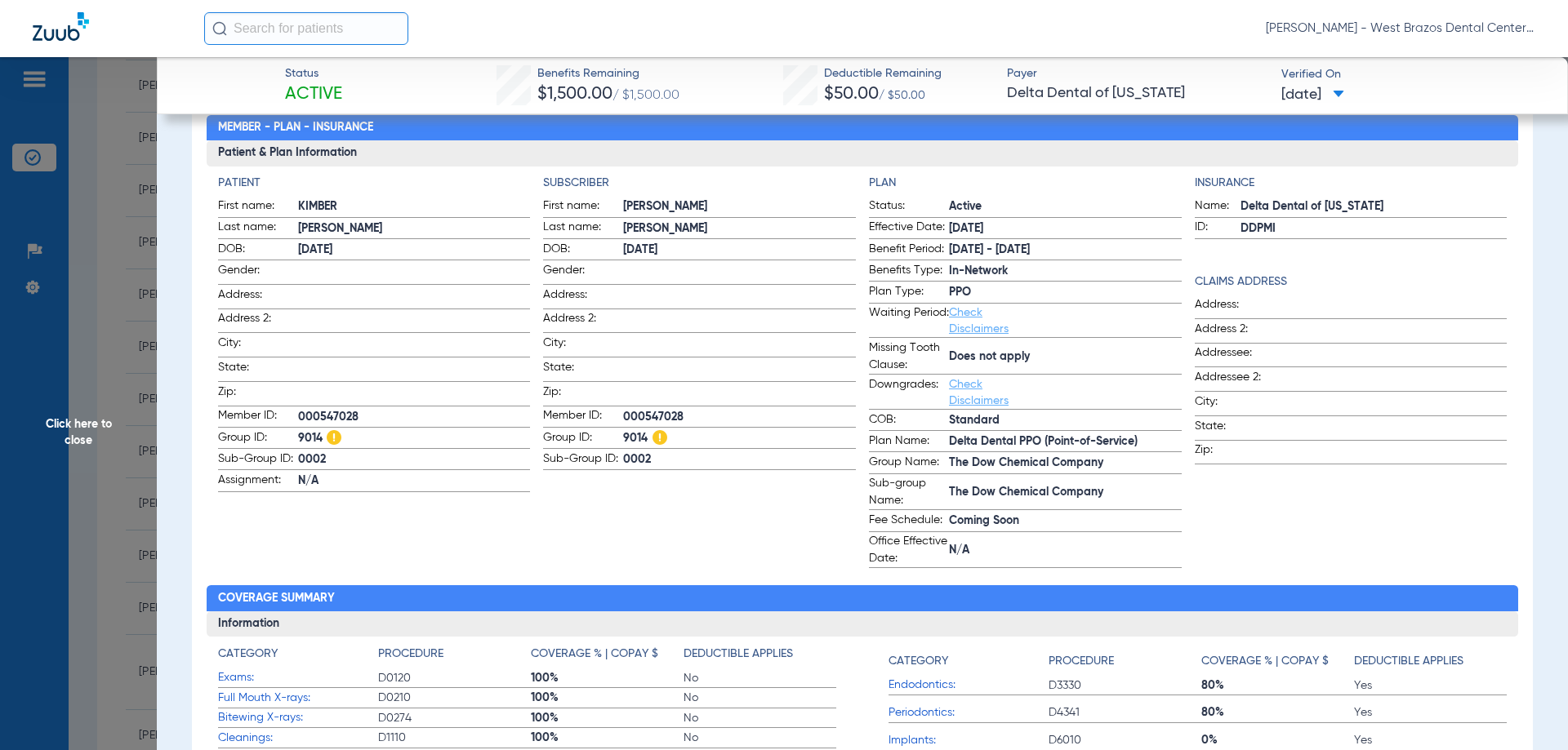
scroll to position [163, 0]
click at [55, 443] on span "Click here to close" at bounding box center [78, 432] width 157 height 750
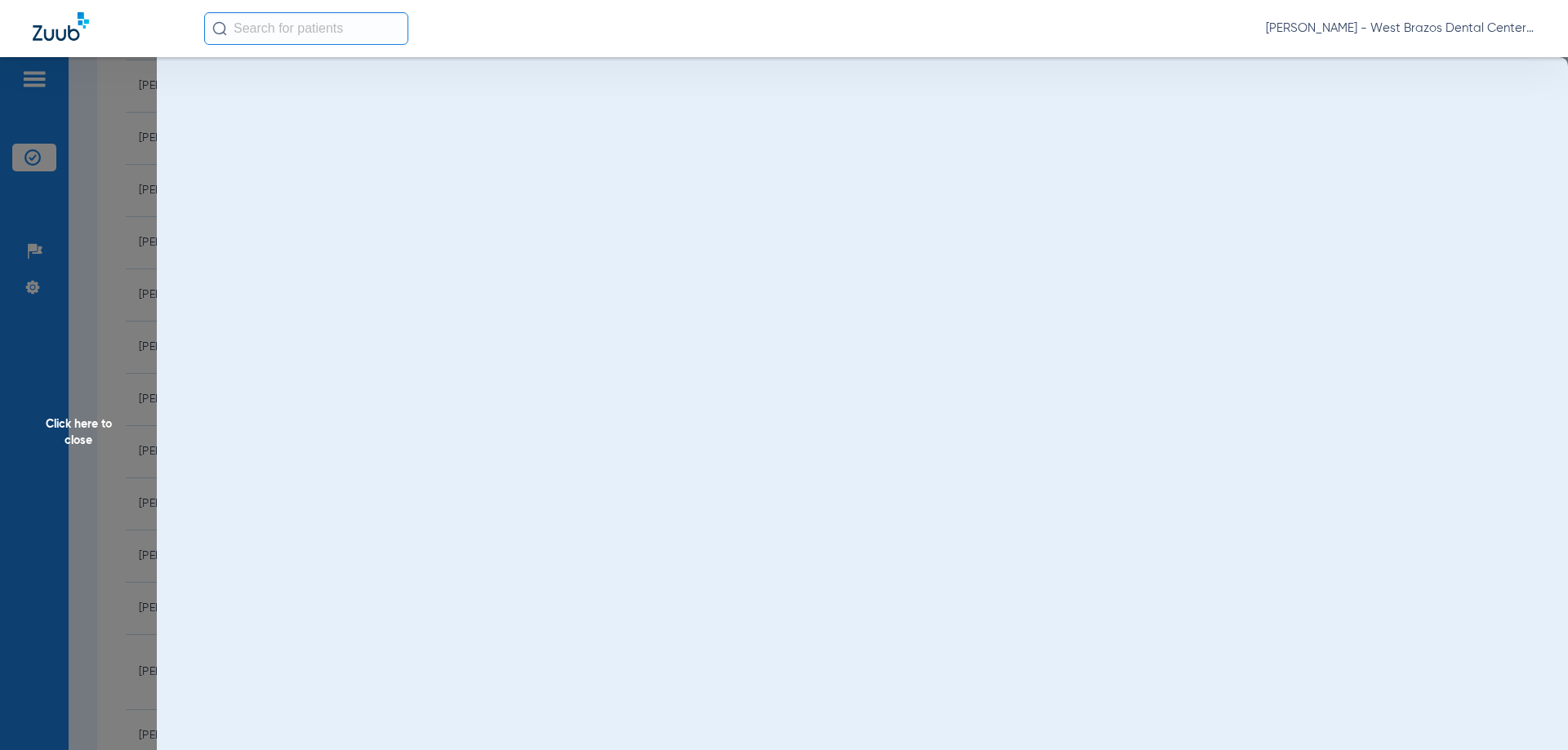
scroll to position [0, 0]
